Goal: Transaction & Acquisition: Download file/media

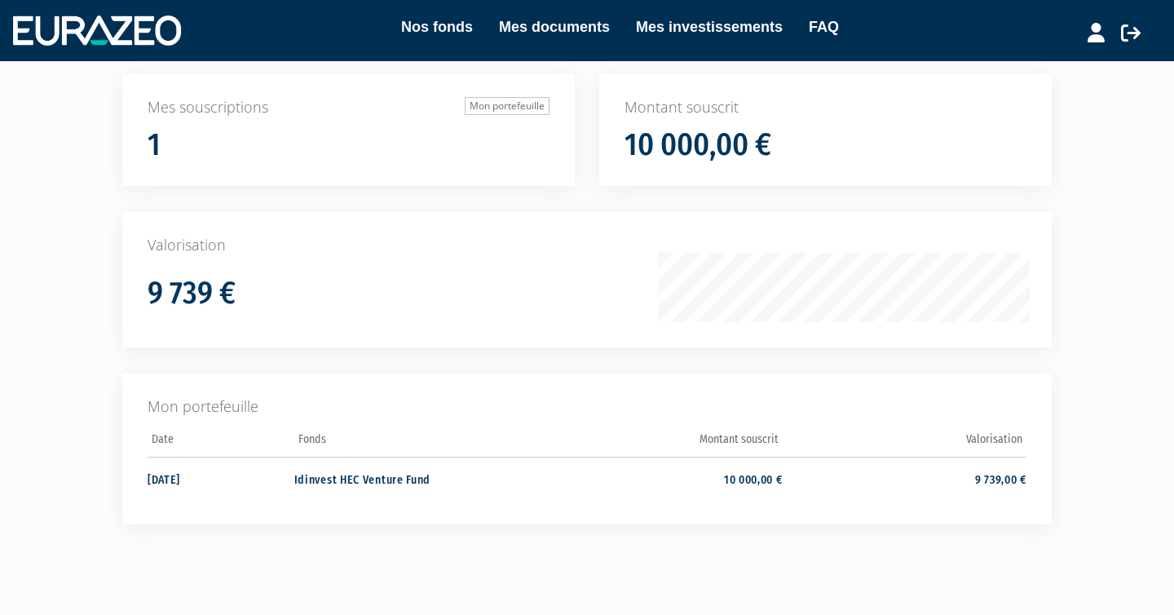
scroll to position [193, 0]
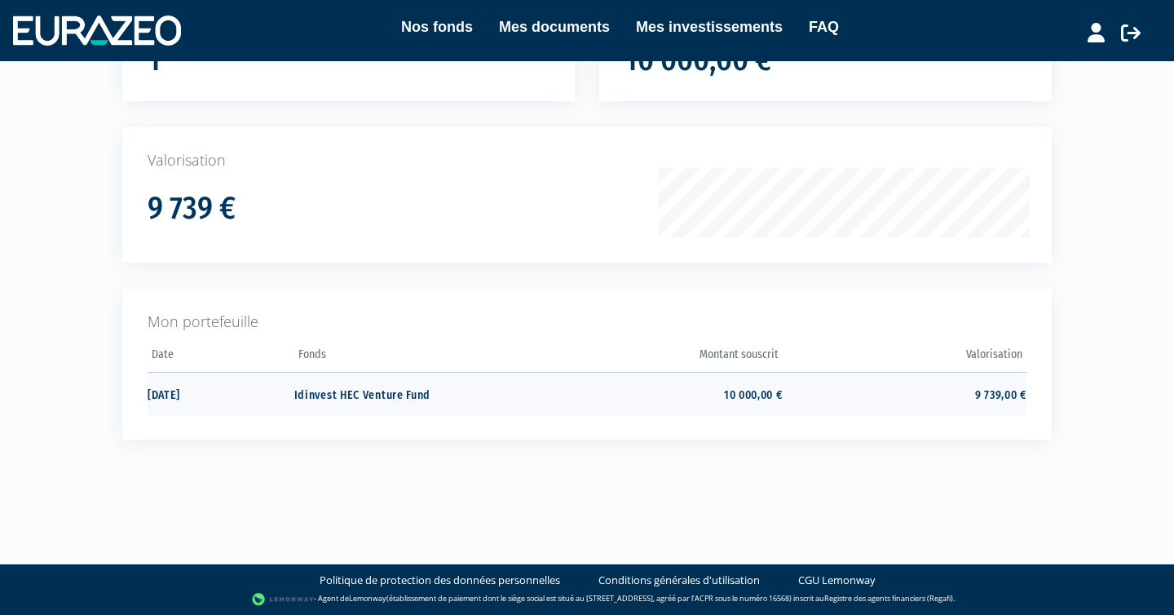
click at [729, 392] on td "10 000,00 €" at bounding box center [660, 393] width 244 height 43
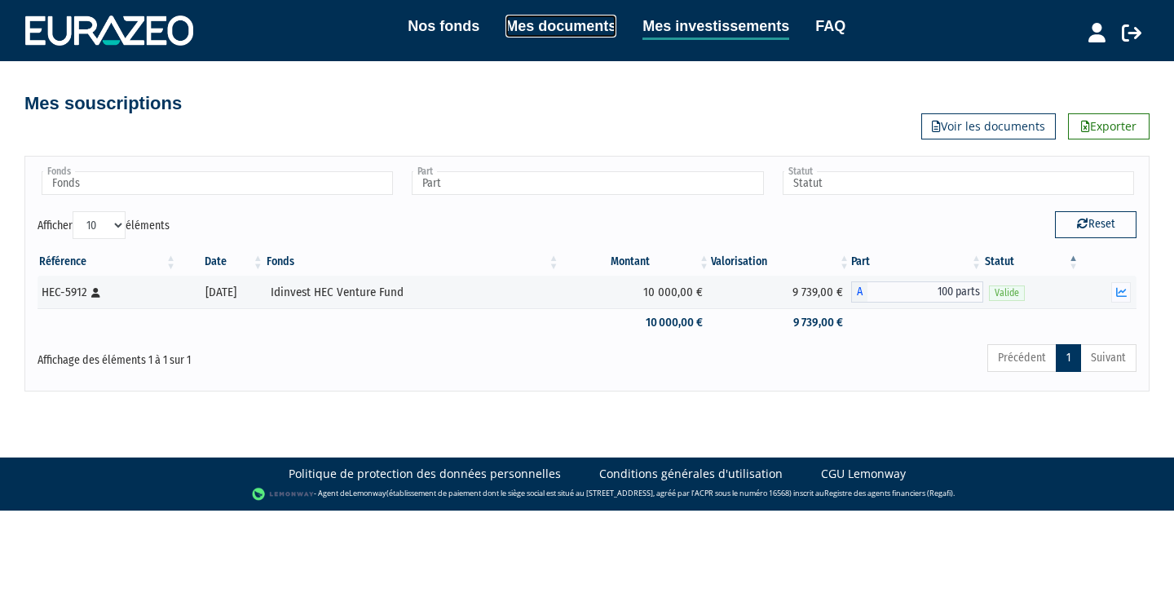
click at [559, 20] on link "Mes documents" at bounding box center [561, 26] width 111 height 23
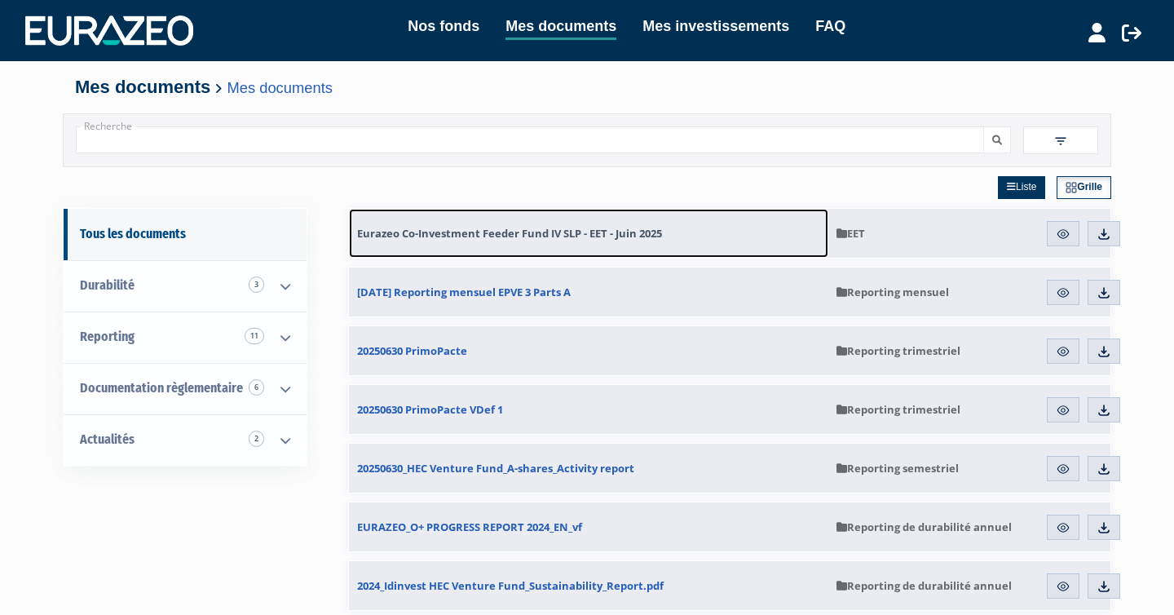
click at [543, 232] on span "Eurazeo Co-Investment Feeder Fund IV SLP - EET - Juin 2025" at bounding box center [509, 233] width 305 height 15
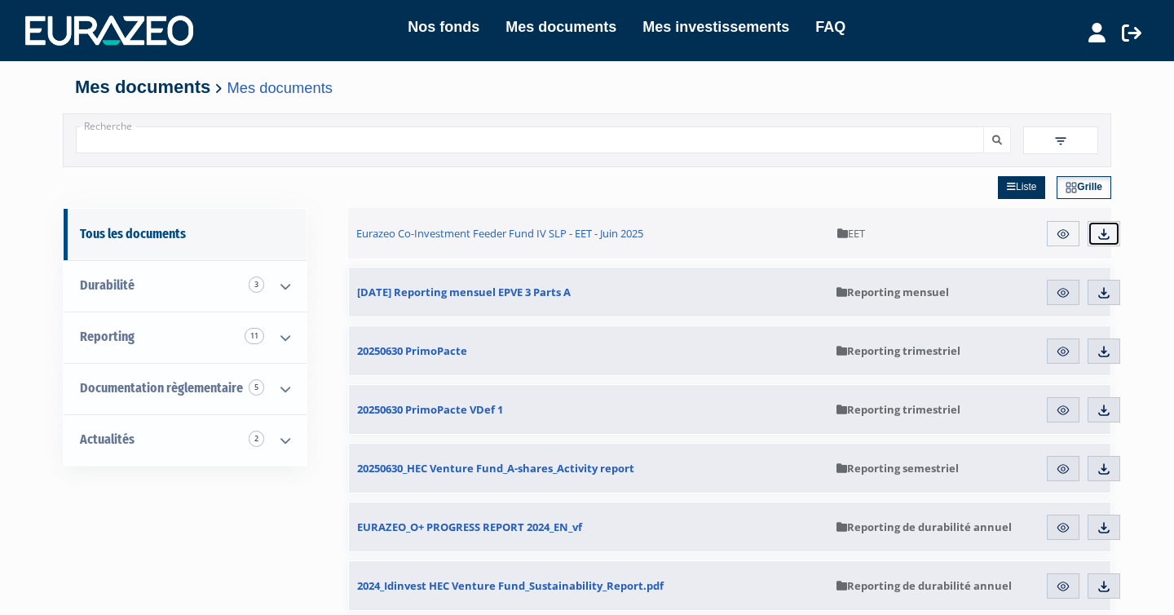
click at [1100, 236] on img at bounding box center [1104, 234] width 15 height 15
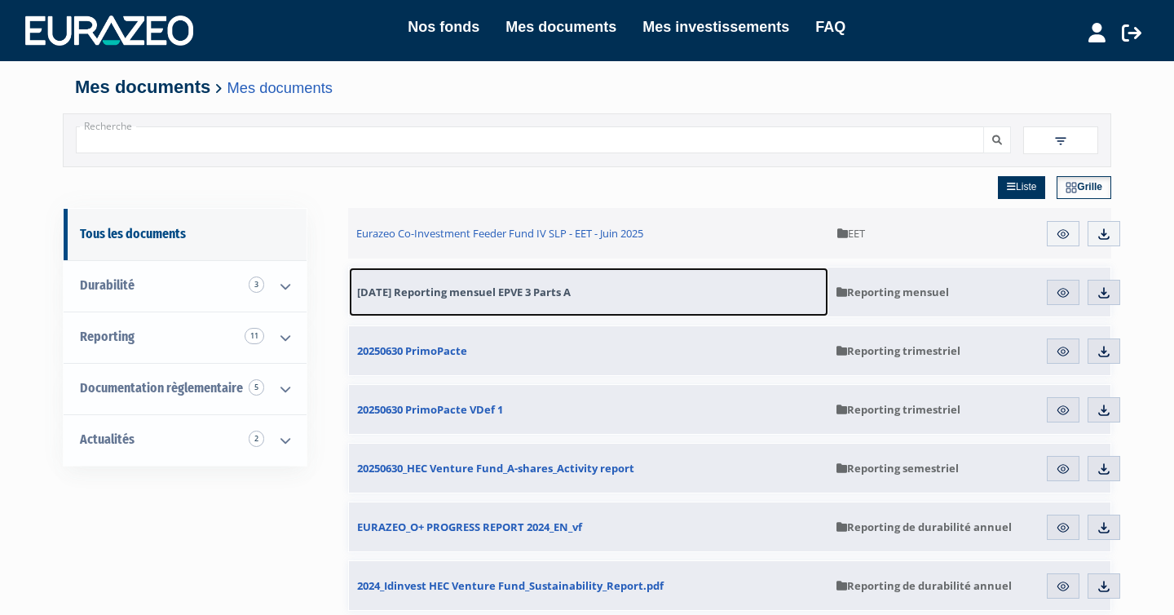
click at [545, 289] on span "31.07.2025 Reporting mensuel EPVE 3 Parts A" at bounding box center [464, 292] width 214 height 15
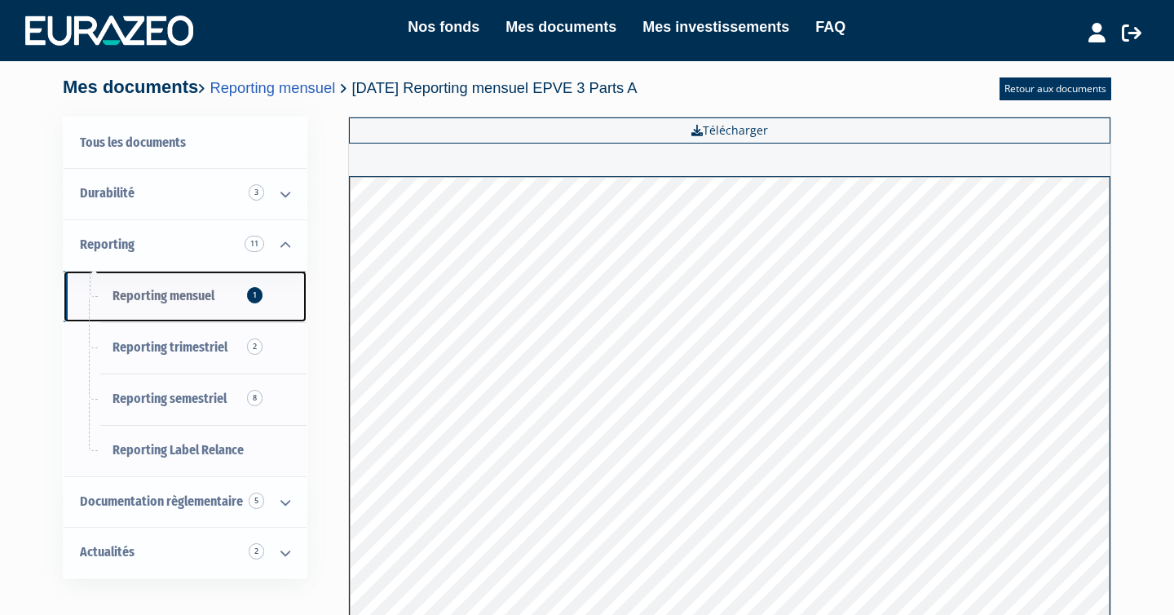
click at [156, 292] on span "Reporting mensuel 1" at bounding box center [164, 295] width 102 height 15
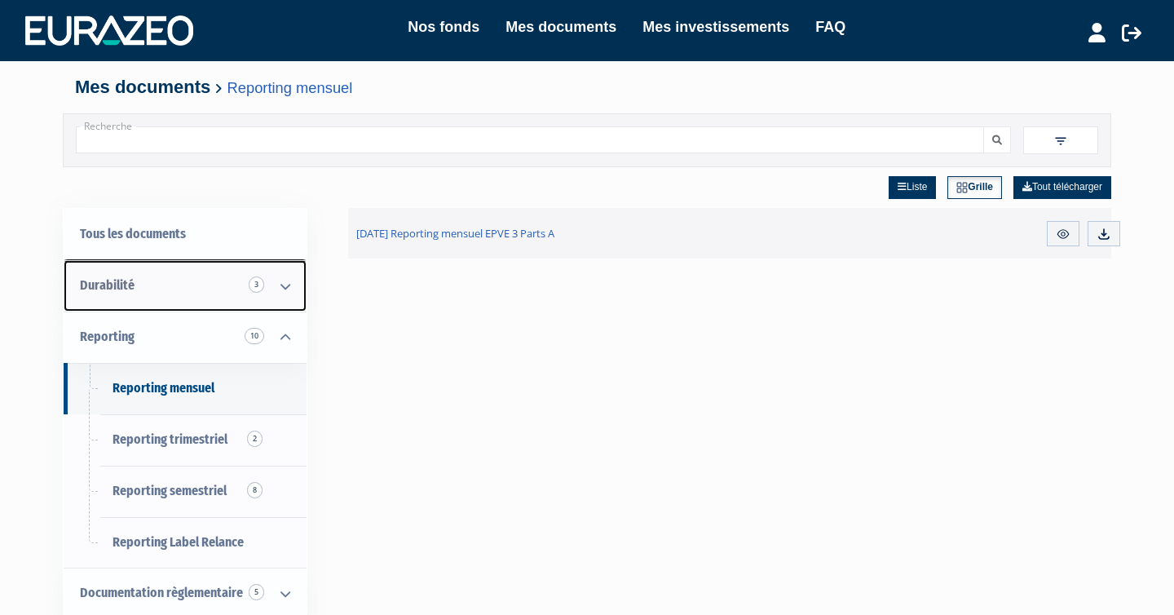
click at [174, 285] on link "Durabilité 3" at bounding box center [185, 285] width 243 height 51
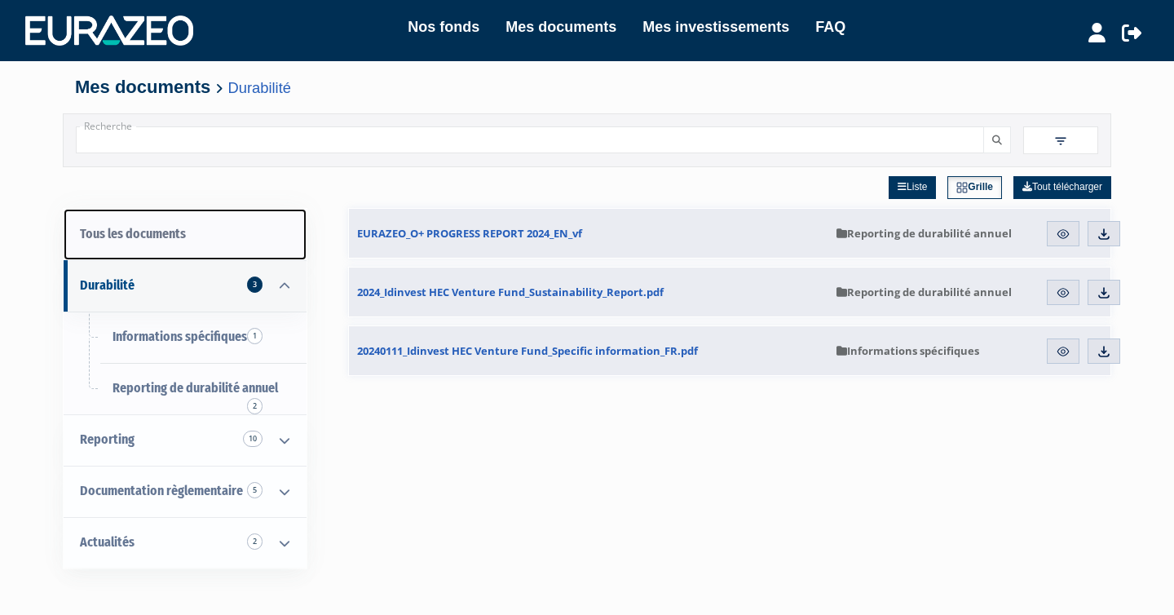
click at [149, 234] on link "Tous les documents" at bounding box center [185, 234] width 243 height 51
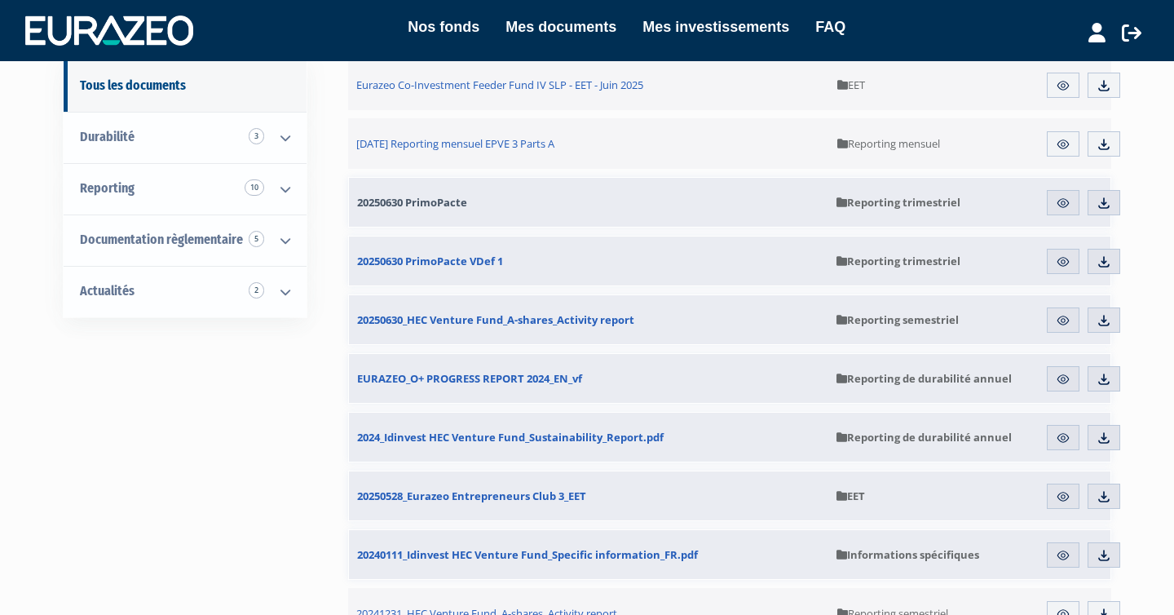
scroll to position [153, 0]
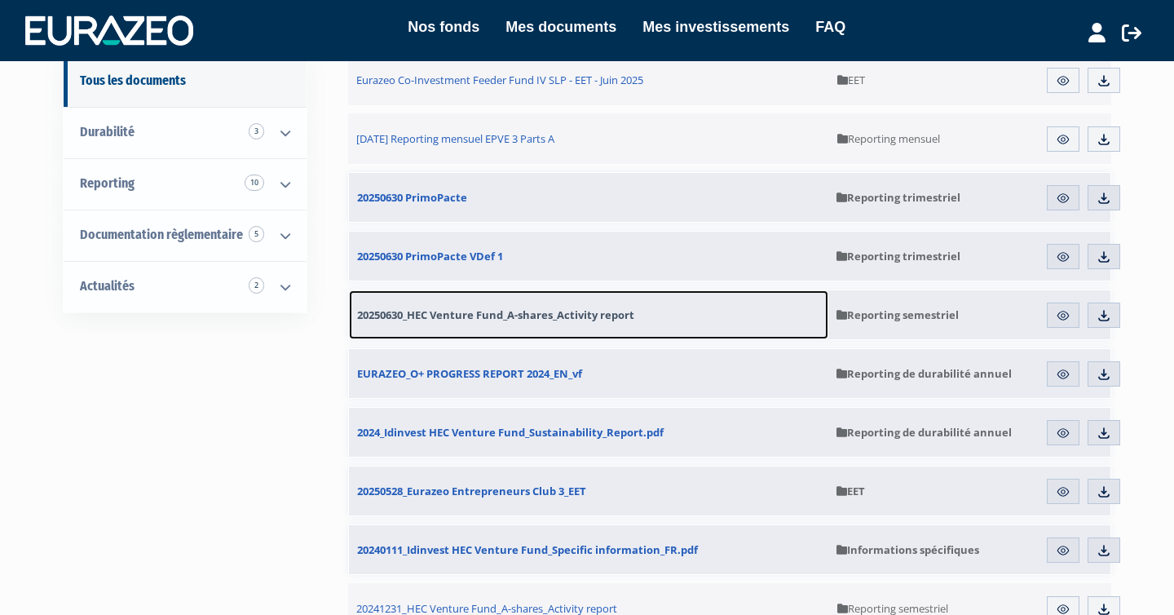
click at [595, 316] on span "20250630_HEC Venture Fund_A-shares_Activity report" at bounding box center [495, 314] width 277 height 15
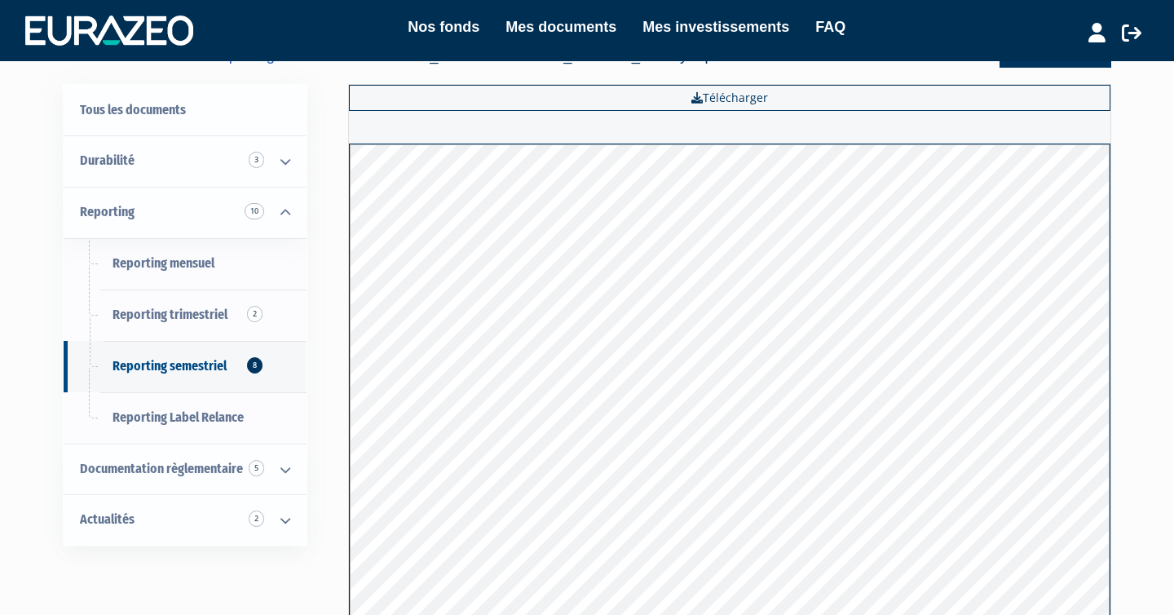
scroll to position [65, 0]
